Goal: Task Accomplishment & Management: Use online tool/utility

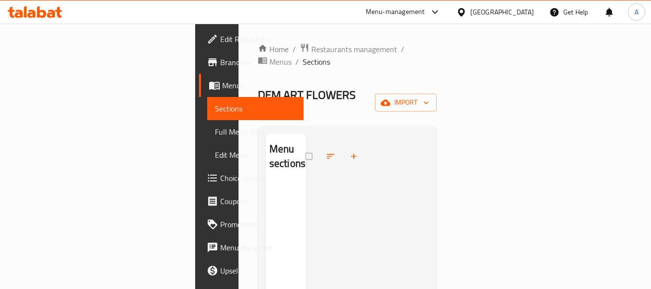
scroll to position [135, 0]
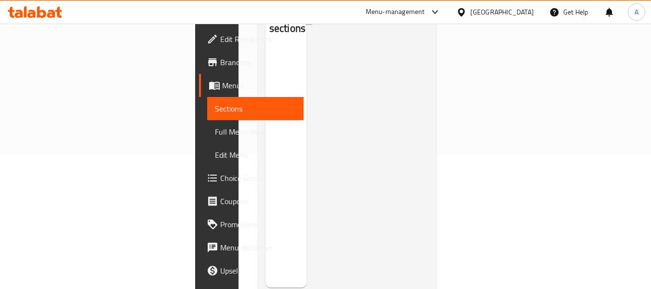
click at [44, 19] on div at bounding box center [35, 11] width 70 height 19
click at [53, 15] on icon at bounding box center [51, 14] width 8 height 8
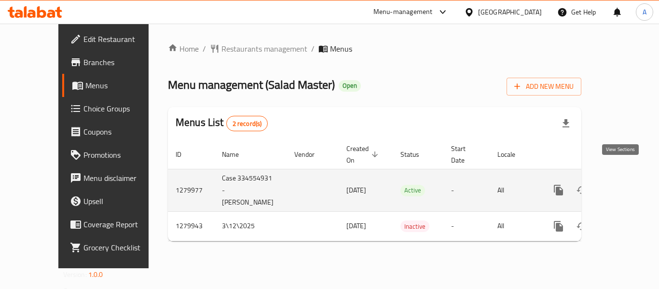
click at [626, 178] on link "enhanced table" at bounding box center [627, 189] width 23 height 23
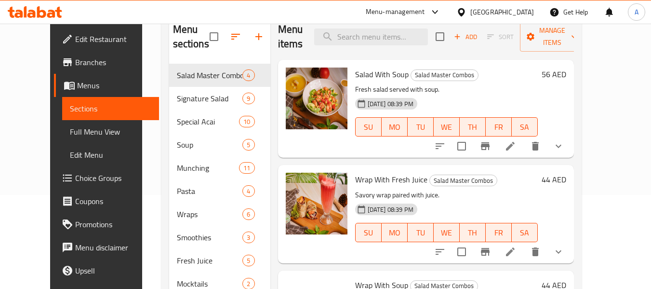
scroll to position [96, 0]
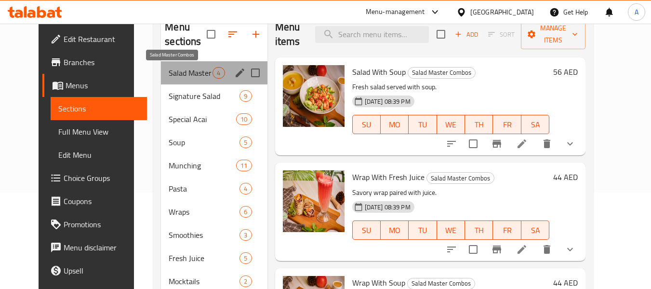
click at [180, 72] on span "Salad Master Combos" at bounding box center [191, 73] width 44 height 12
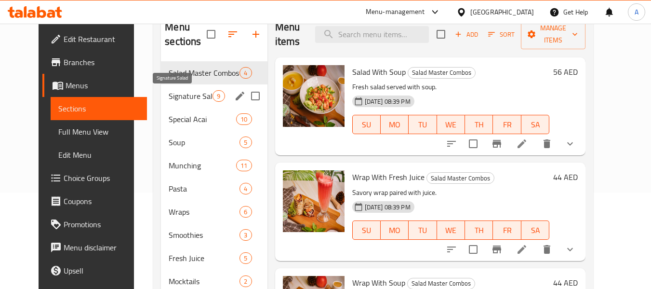
click at [175, 97] on span "Signature Salad" at bounding box center [191, 96] width 44 height 12
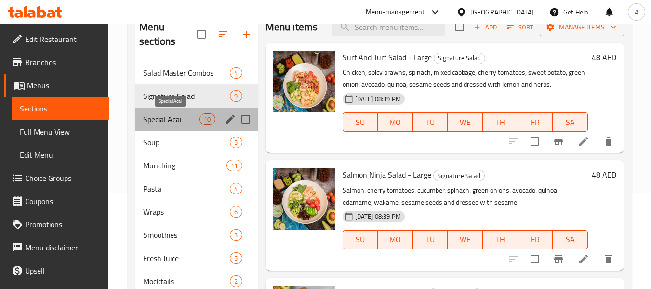
click at [175, 116] on span "Special Acai" at bounding box center [171, 119] width 56 height 12
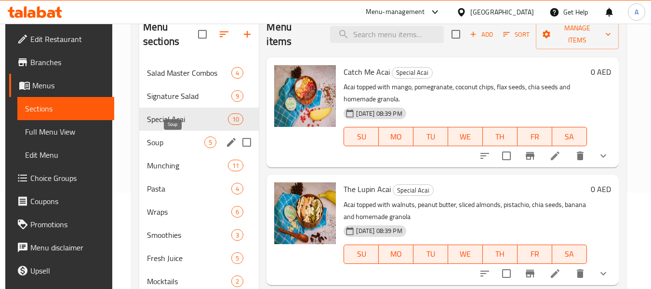
click at [184, 136] on span "Soup" at bounding box center [176, 142] width 58 height 12
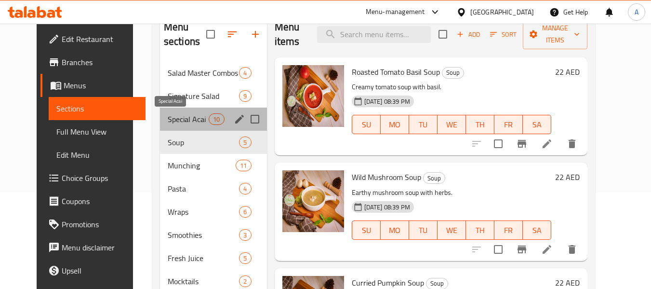
click at [184, 123] on span "Special Acai" at bounding box center [188, 119] width 41 height 12
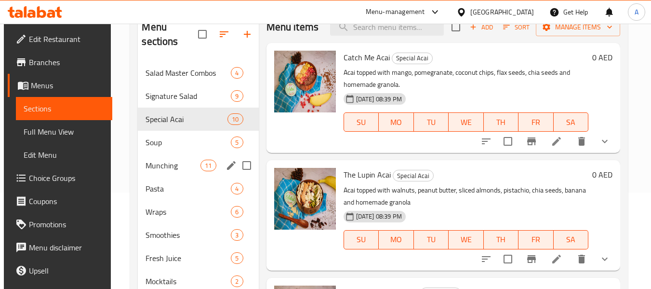
click at [189, 156] on div "Munching 11" at bounding box center [198, 165] width 121 height 23
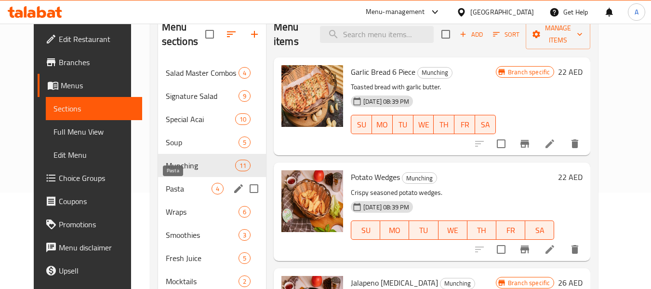
click at [181, 188] on span "Pasta" at bounding box center [189, 189] width 46 height 12
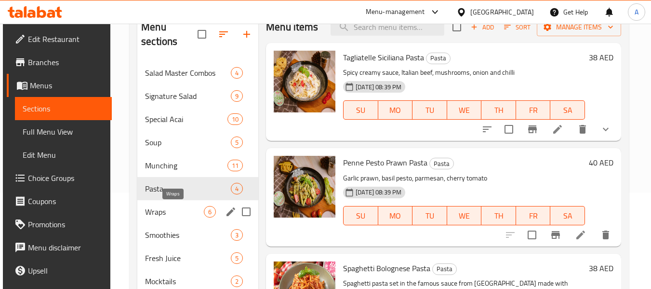
click at [180, 214] on span "Wraps" at bounding box center [174, 212] width 59 height 12
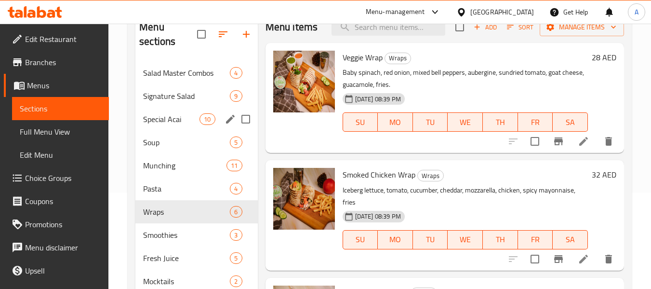
scroll to position [145, 0]
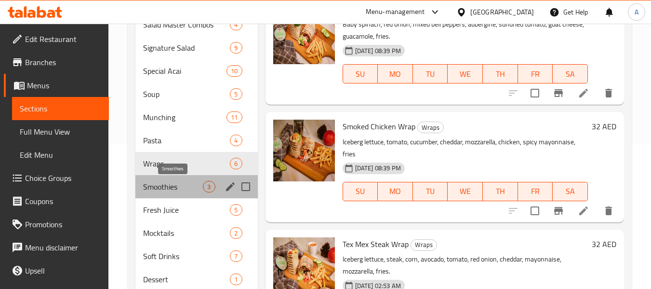
click at [170, 190] on span "Smoothies" at bounding box center [173, 187] width 60 height 12
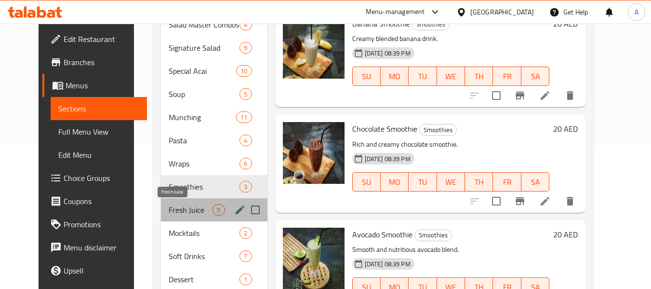
click at [173, 214] on span "Fresh Juice" at bounding box center [191, 210] width 44 height 12
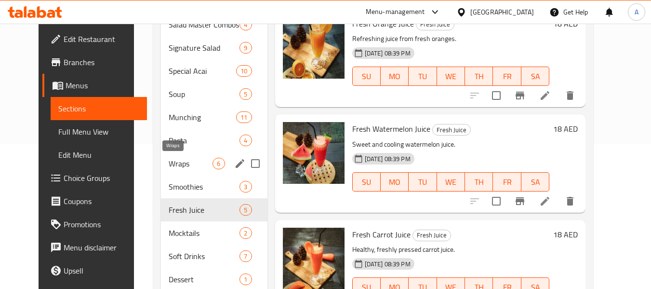
scroll to position [177, 0]
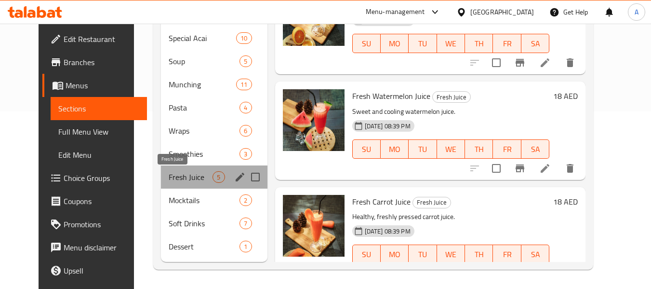
click at [177, 175] on span "Fresh Juice" at bounding box center [191, 177] width 44 height 12
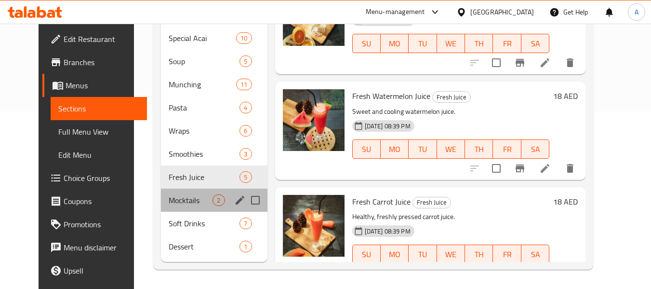
click at [180, 190] on div "Mocktails 2" at bounding box center [214, 200] width 106 height 23
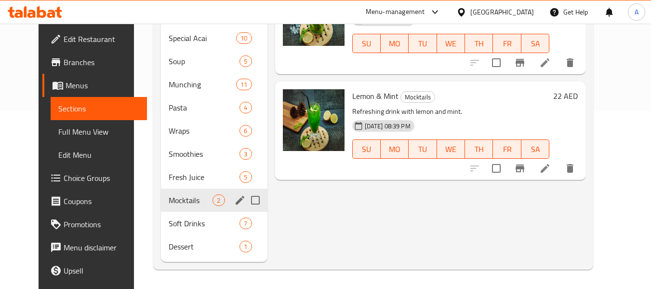
click at [177, 208] on div "Mocktails 2" at bounding box center [214, 200] width 106 height 23
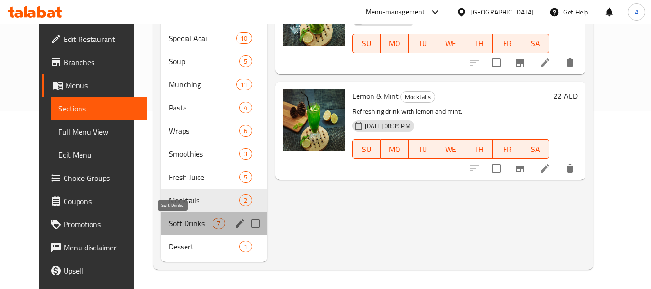
click at [177, 226] on span "Soft Drinks" at bounding box center [191, 223] width 44 height 12
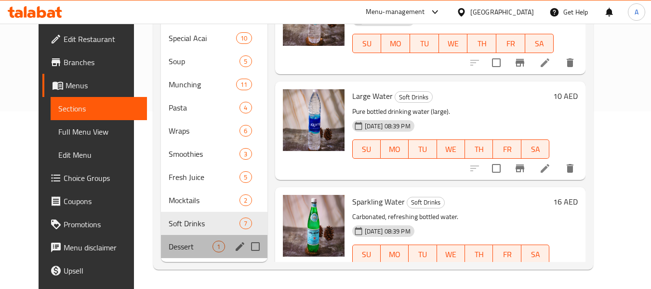
click at [177, 253] on div "Dessert 1" at bounding box center [214, 246] width 106 height 23
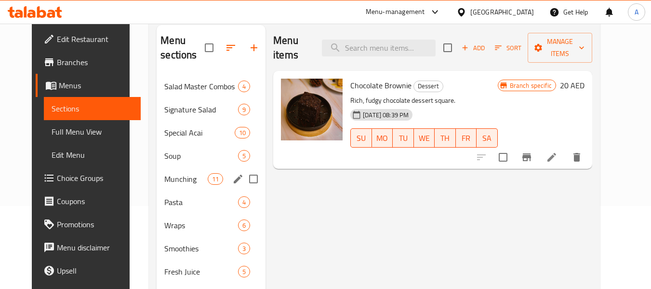
scroll to position [81, 0]
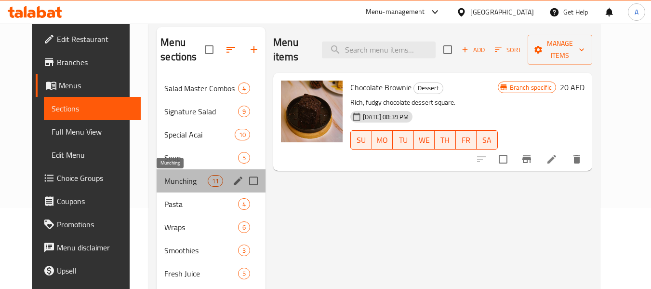
click at [174, 180] on span "Munching" at bounding box center [185, 181] width 43 height 12
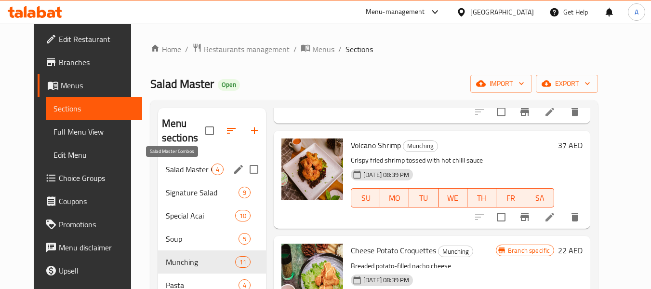
click at [191, 170] on span "Salad Master Combos" at bounding box center [189, 169] width 46 height 12
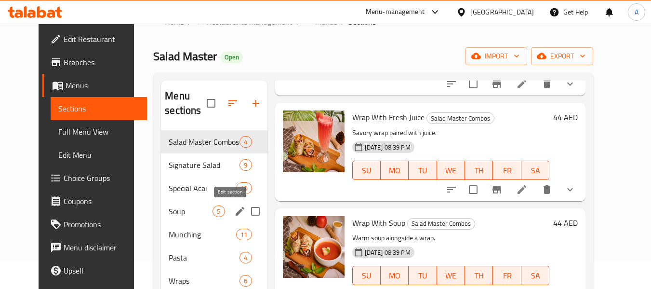
scroll to position [48, 0]
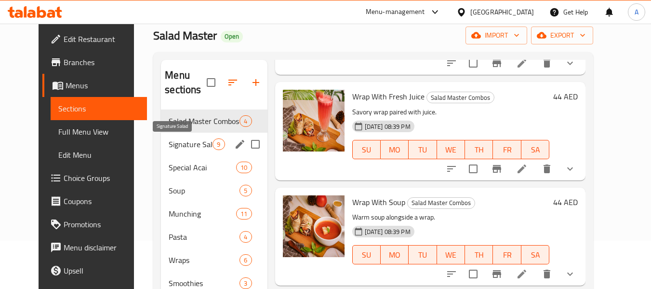
click at [185, 147] on span "Signature Salad" at bounding box center [191, 144] width 44 height 12
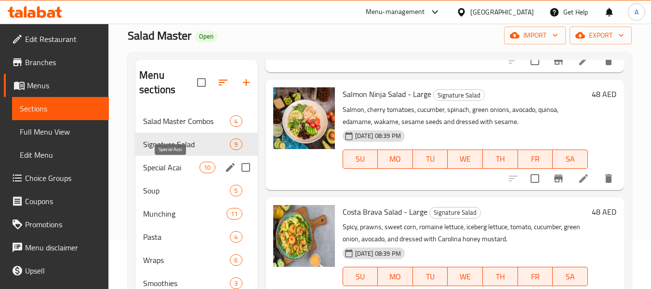
click at [174, 165] on span "Special Acai" at bounding box center [171, 168] width 56 height 12
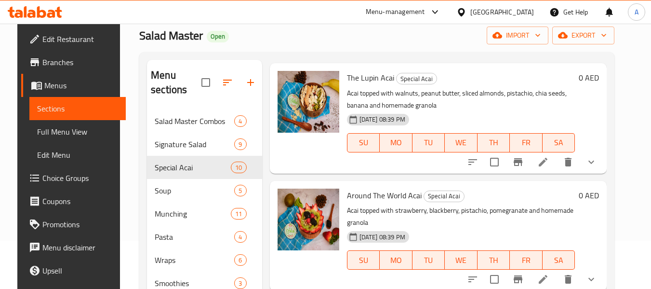
scroll to position [225, 0]
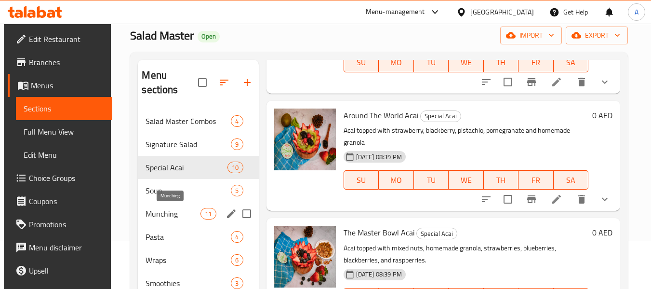
click at [165, 210] on span "Munching" at bounding box center [173, 214] width 55 height 12
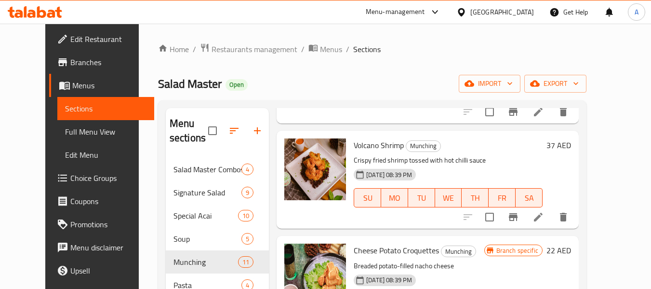
click at [65, 132] on span "Full Menu View" at bounding box center [105, 132] width 81 height 12
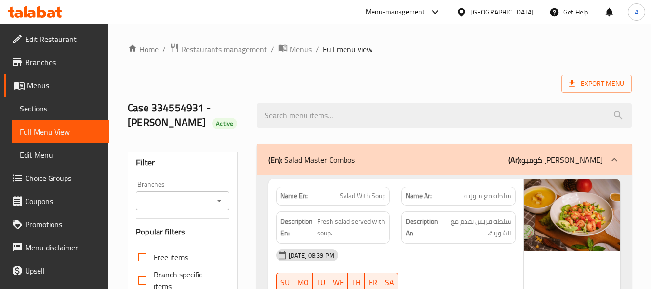
click at [221, 206] on icon "Open" at bounding box center [220, 201] width 12 height 12
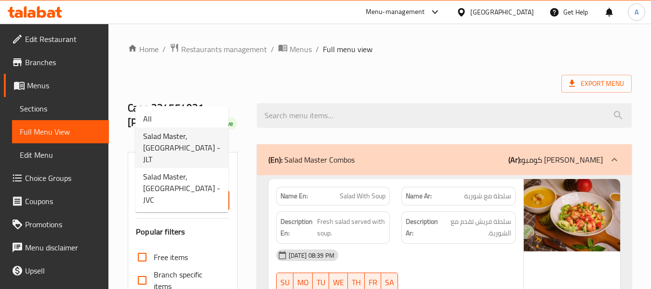
click at [194, 140] on span "Salad Master, Jumeirah Lakes Towers - JLT" at bounding box center [182, 147] width 78 height 35
type input "Salad Master, Jumeirah Lakes Towers - JLT"
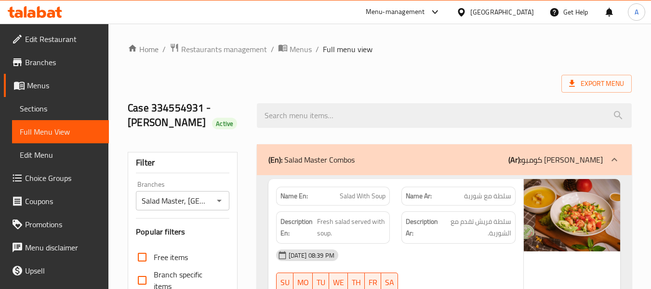
click at [262, 81] on div "Export Menu" at bounding box center [380, 84] width 504 height 18
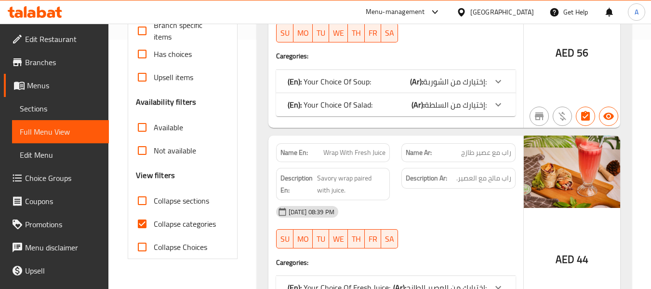
scroll to position [262, 0]
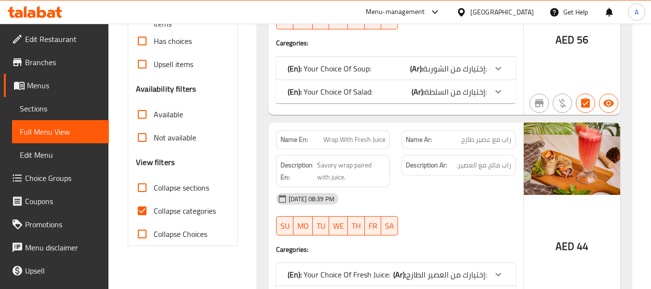
click at [200, 205] on span "Collapse categories" at bounding box center [185, 211] width 62 height 12
click at [154, 204] on input "Collapse categories" at bounding box center [142, 210] width 23 height 23
checkbox input "false"
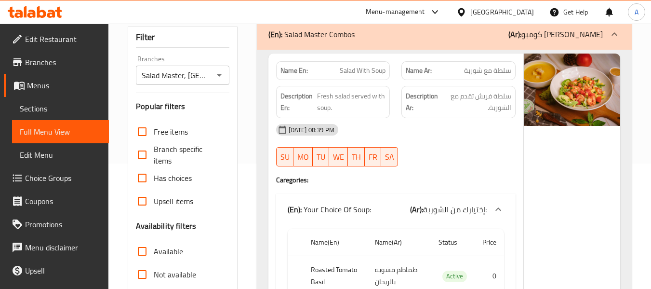
scroll to position [241, 0]
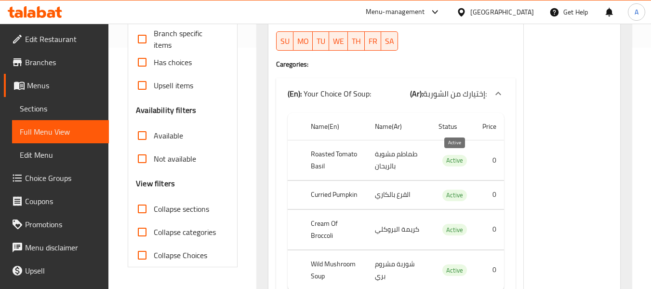
click at [454, 162] on span "Active" at bounding box center [455, 160] width 25 height 11
copy span "Active"
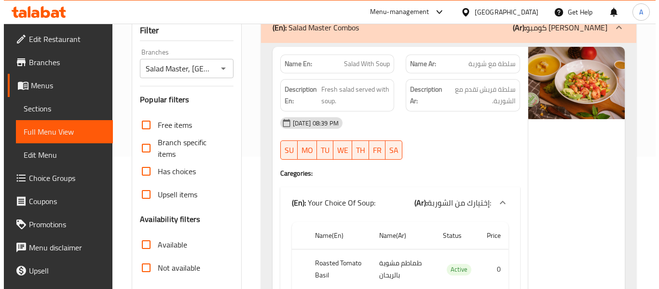
scroll to position [0, 0]
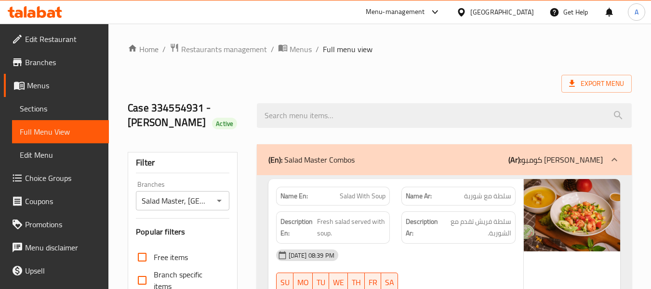
click at [250, 87] on div "Case 334554931 - Abdelfattah Active" at bounding box center [186, 115] width 129 height 57
click at [590, 80] on span "Export Menu" at bounding box center [596, 84] width 55 height 12
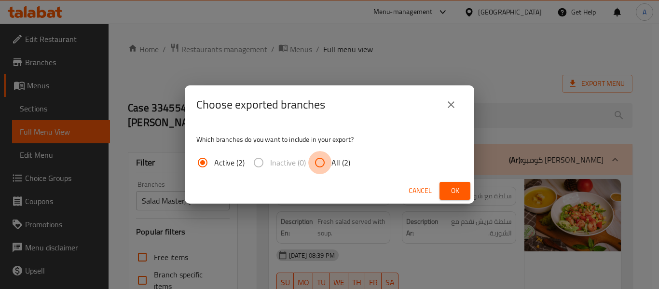
click at [325, 163] on input "All (2)" at bounding box center [319, 162] width 23 height 23
radio input "true"
click at [456, 189] on span "Ok" at bounding box center [454, 191] width 15 height 12
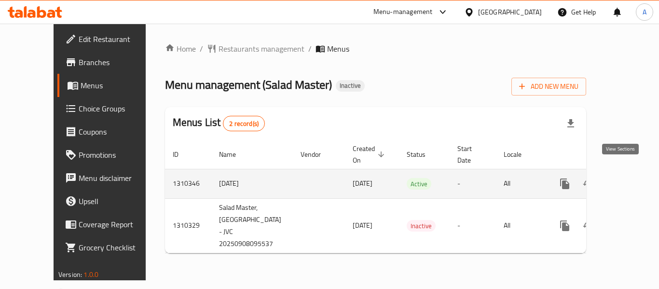
click at [628, 178] on icon "enhanced table" at bounding box center [634, 184] width 12 height 12
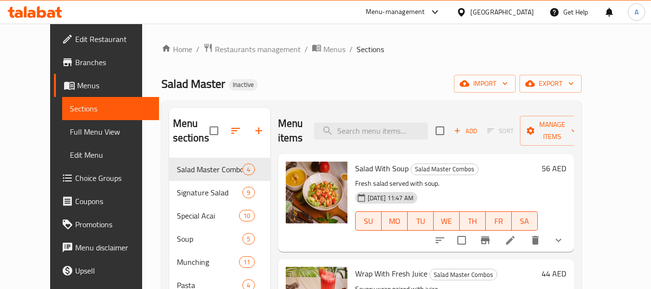
scroll to position [48, 0]
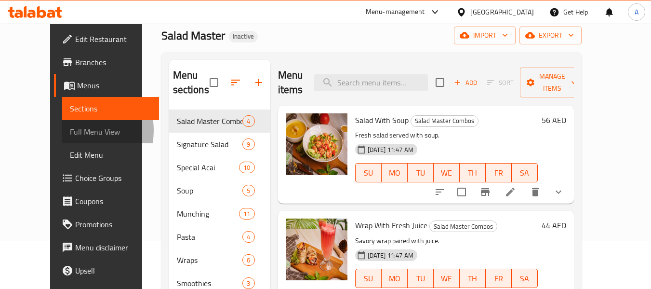
click at [70, 130] on span "Full Menu View" at bounding box center [110, 132] width 81 height 12
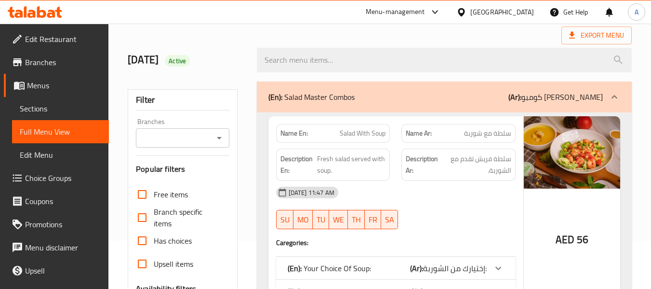
click at [216, 140] on icon "Open" at bounding box center [220, 138] width 12 height 12
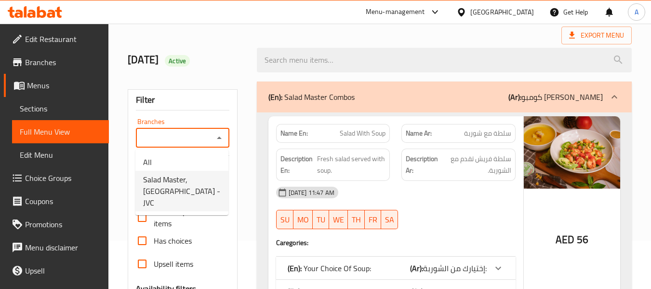
click at [193, 188] on span "Salad Master, [GEOGRAPHIC_DATA] - JVC" at bounding box center [182, 191] width 78 height 35
type input "Salad Master, [GEOGRAPHIC_DATA] - JVC"
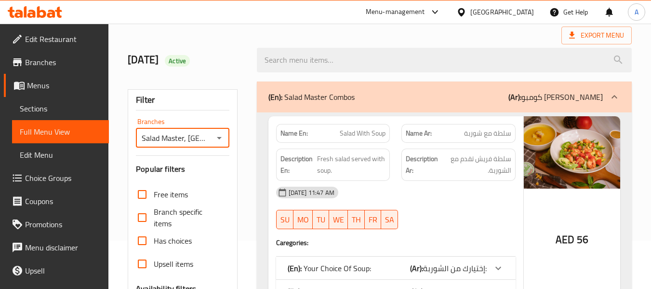
click at [238, 67] on div "[DATE] Active" at bounding box center [186, 60] width 129 height 43
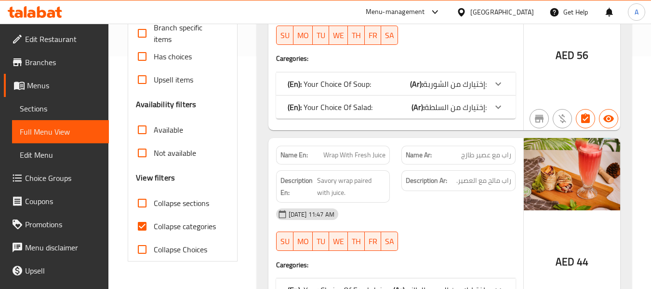
scroll to position [241, 0]
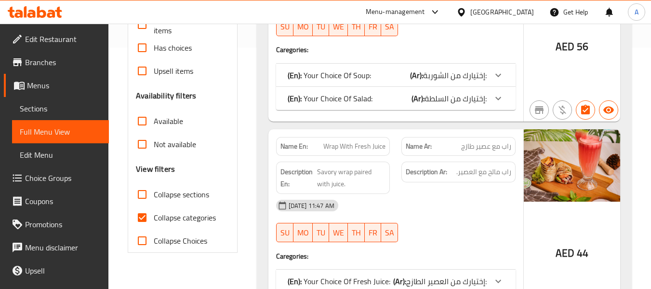
click at [182, 216] on span "Collapse categories" at bounding box center [185, 218] width 62 height 12
click at [154, 216] on input "Collapse categories" at bounding box center [142, 217] width 23 height 23
checkbox input "false"
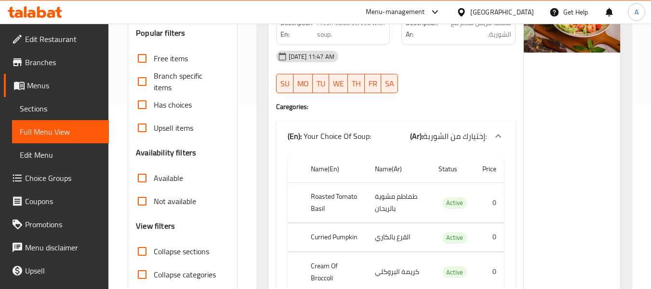
scroll to position [0, 0]
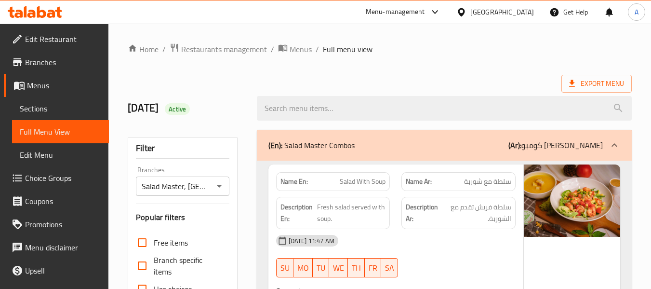
click at [290, 185] on strong "Name En:" at bounding box center [294, 181] width 27 height 10
copy strong "Name En:"
click at [583, 86] on span "Export Menu" at bounding box center [596, 84] width 55 height 12
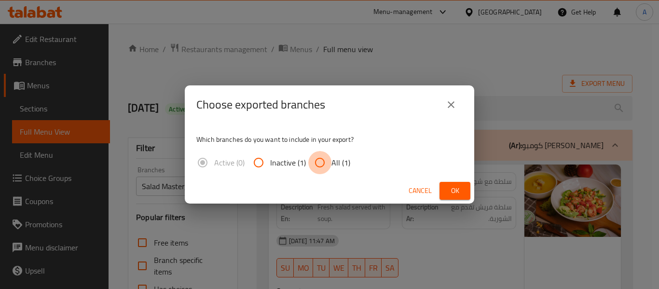
click at [318, 159] on input "All (1)" at bounding box center [319, 162] width 23 height 23
radio input "true"
click at [457, 189] on span "Ok" at bounding box center [454, 191] width 15 height 12
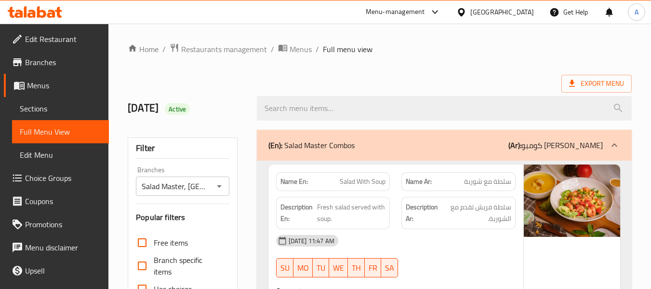
click at [475, 77] on div "Export Menu" at bounding box center [380, 84] width 504 height 18
click at [55, 40] on span "Edit Restaurant" at bounding box center [63, 39] width 76 height 12
